Goal: Task Accomplishment & Management: Manage account settings

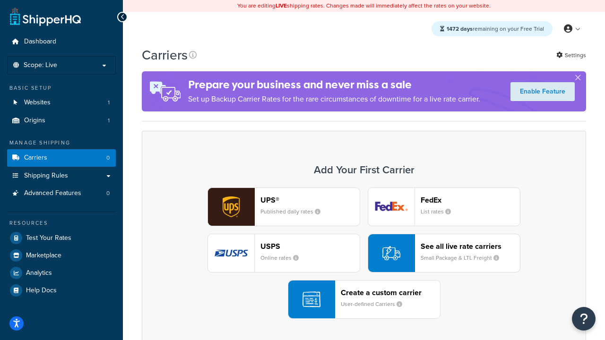
click at [364, 254] on div "UPS® Published daily rates FedEx List rates USPS Online rates See all live rate…" at bounding box center [364, 253] width 424 height 131
click at [470, 200] on header "FedEx" at bounding box center [470, 200] width 99 height 9
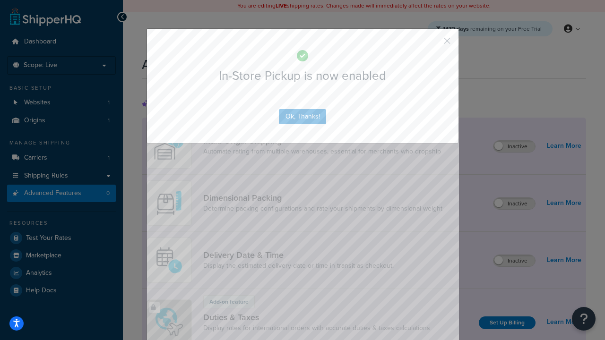
scroll to position [307, 0]
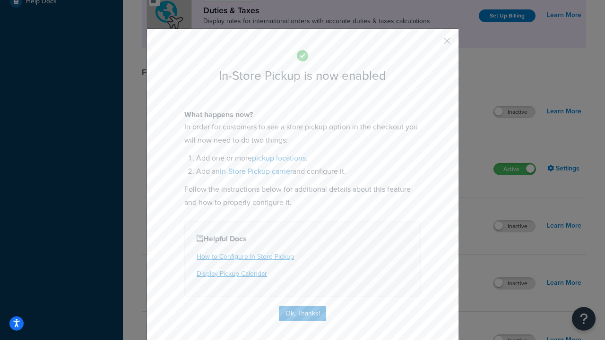
click at [433, 44] on button "button" at bounding box center [433, 44] width 2 height 2
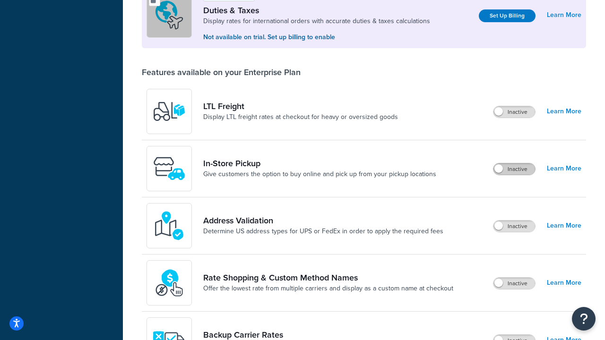
scroll to position [289, 0]
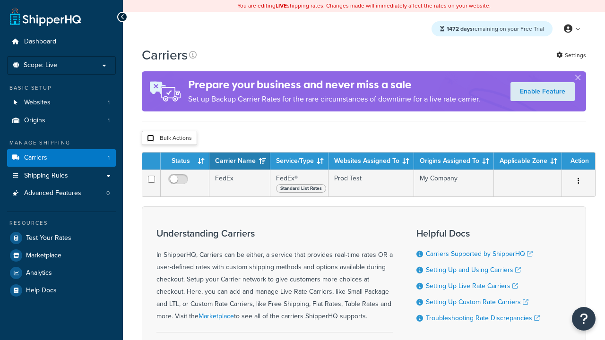
click at [150, 139] on input "checkbox" at bounding box center [150, 138] width 7 height 7
checkbox input "true"
click at [0, 0] on button "Delete" at bounding box center [0, 0] width 0 height 0
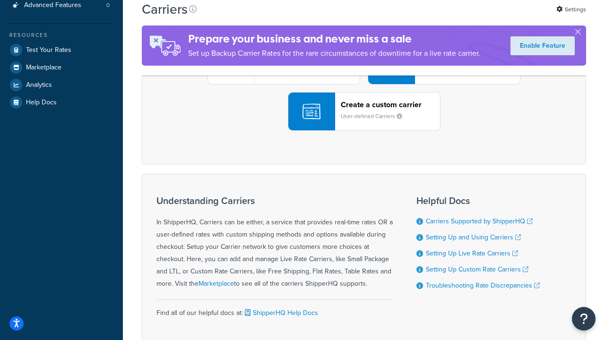
click at [364, 131] on div "UPS® Published daily rates FedEx List rates USPS Online rates See all live rate…" at bounding box center [364, 65] width 424 height 131
click at [470, 17] on header "FedEx" at bounding box center [470, 12] width 99 height 9
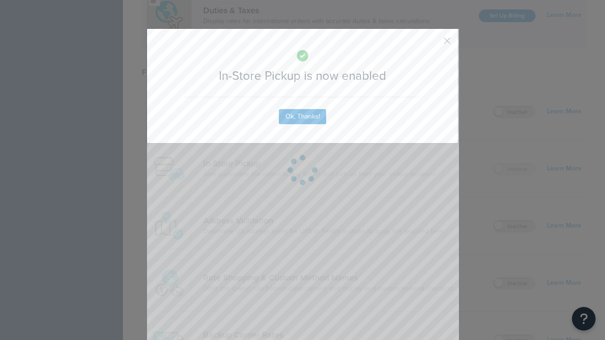
click at [433, 44] on button "button" at bounding box center [433, 44] width 2 height 2
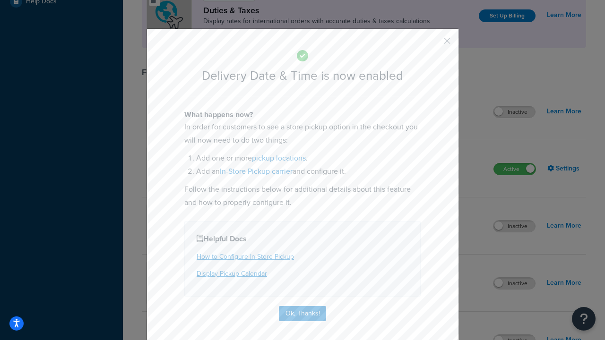
scroll to position [91, 0]
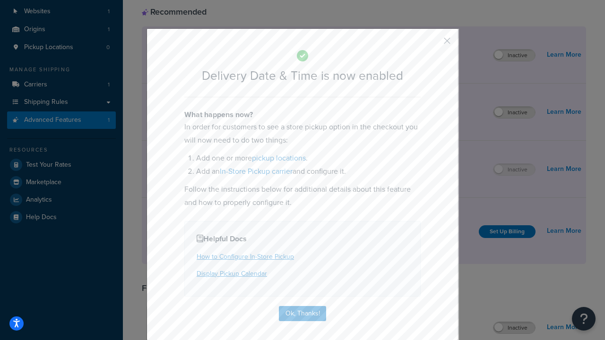
click at [433, 44] on button "button" at bounding box center [433, 44] width 2 height 2
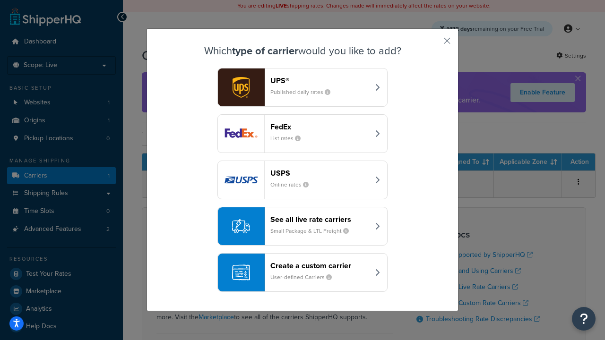
click at [302, 273] on div "Create a custom carrier User-defined Carriers" at bounding box center [319, 272] width 99 height 23
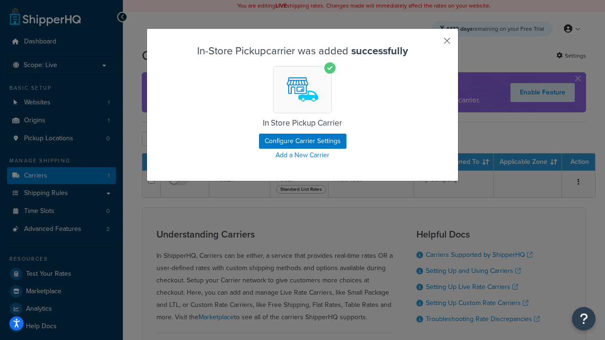
click at [433, 44] on button "button" at bounding box center [433, 44] width 2 height 2
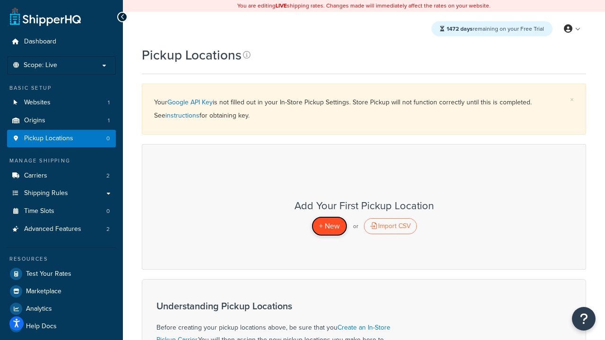
click at [329, 226] on span "+ New" at bounding box center [329, 226] width 21 height 11
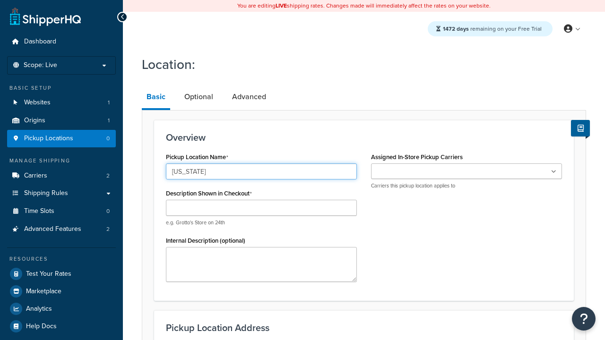
type input "California"
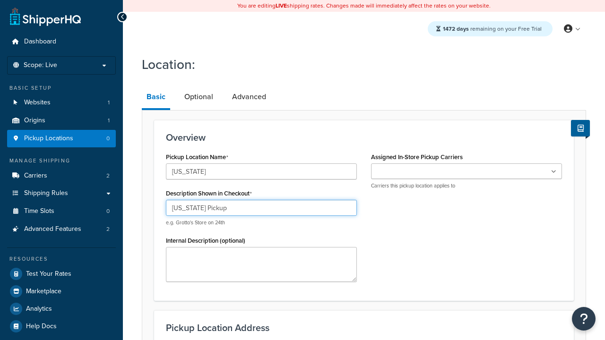
type input "California Pickup"
click at [466, 172] on ul at bounding box center [466, 171] width 191 height 16
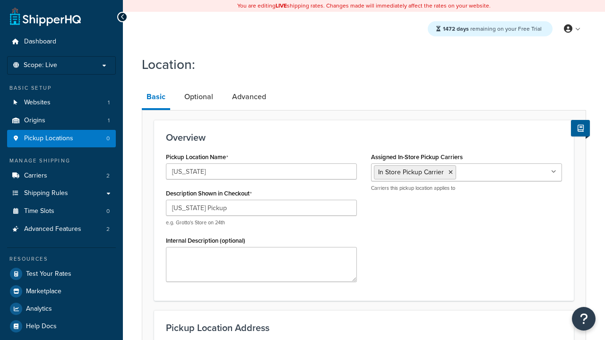
type input "3385 Michelson Drive"
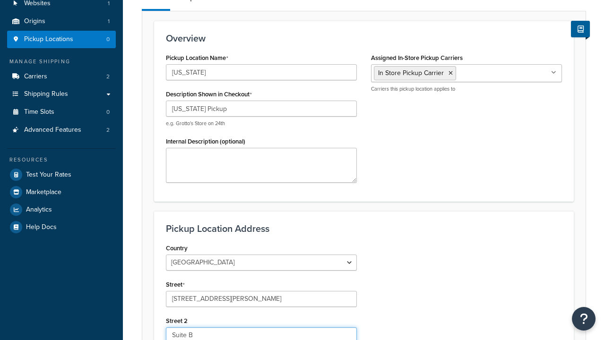
type input "Suite B"
type input "Irvine"
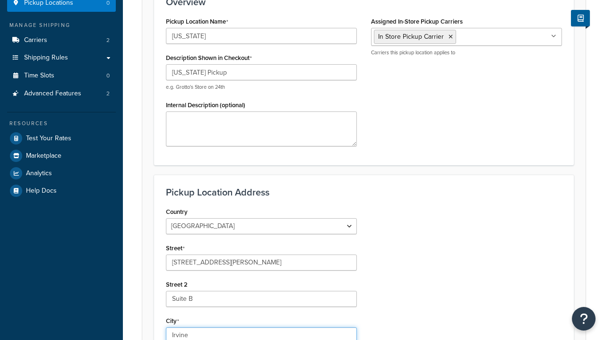
select select "5"
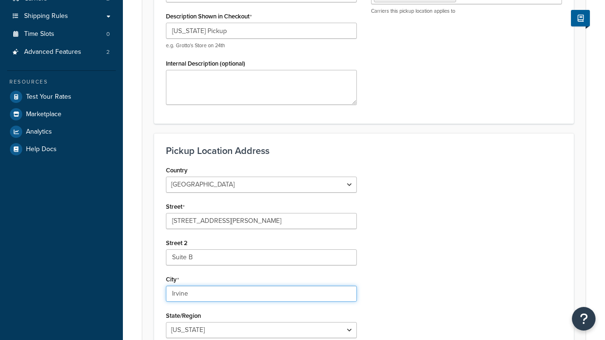
type input "Irvine"
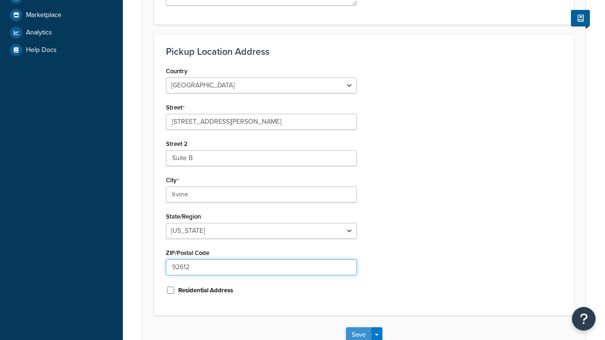
type input "92612"
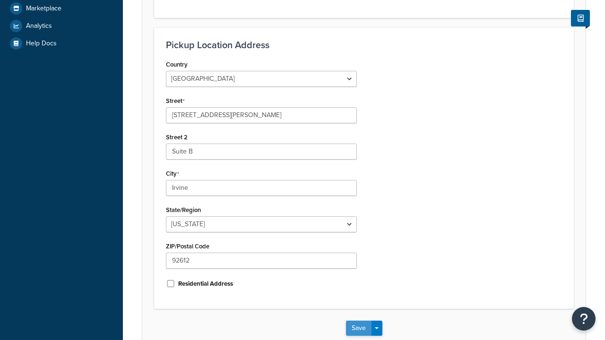
click at [358, 321] on button "Save" at bounding box center [359, 328] width 26 height 15
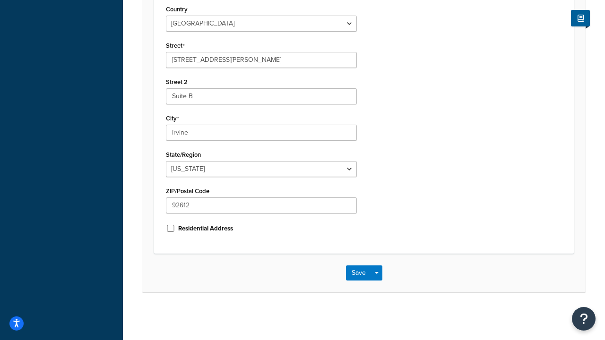
scroll to position [0, 0]
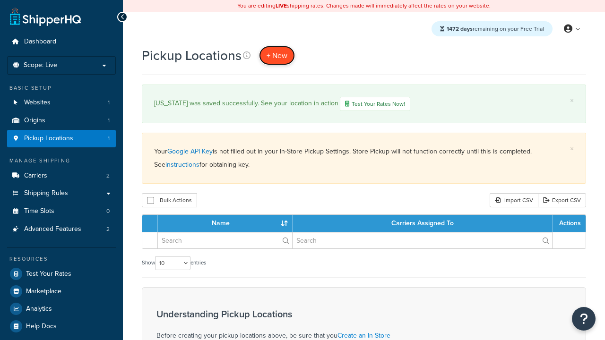
click at [276, 56] on span "+ New" at bounding box center [276, 55] width 21 height 11
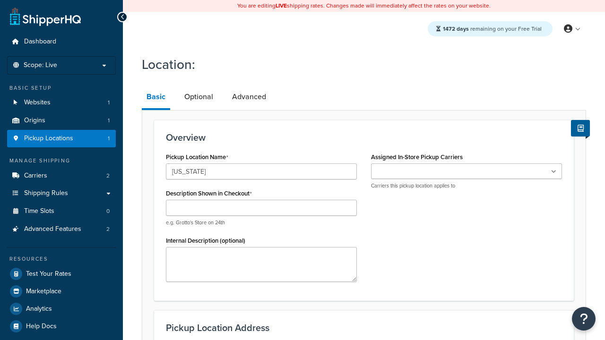
type input "[US_STATE]"
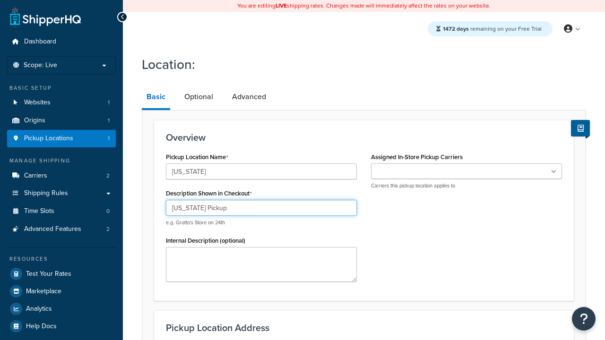
type input "Texas Pickup"
click at [466, 172] on ul at bounding box center [466, 171] width 191 height 16
type input "2207 Four Waters Loop"
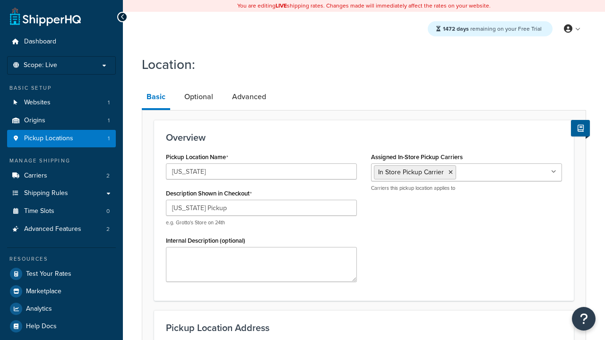
scroll to position [136, 0]
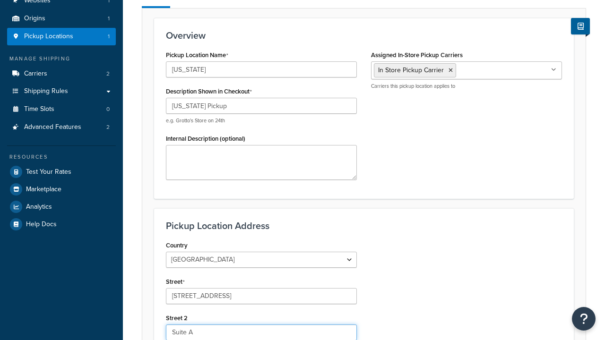
type input "Suite A"
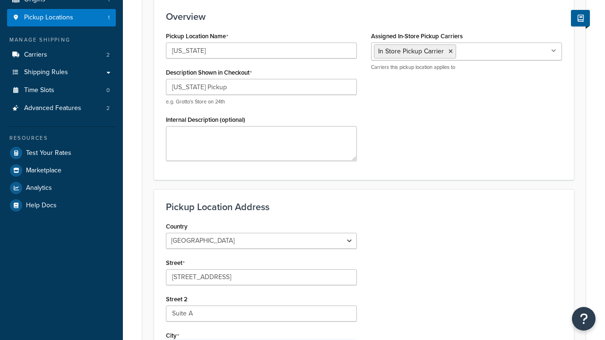
type input "Georgetown"
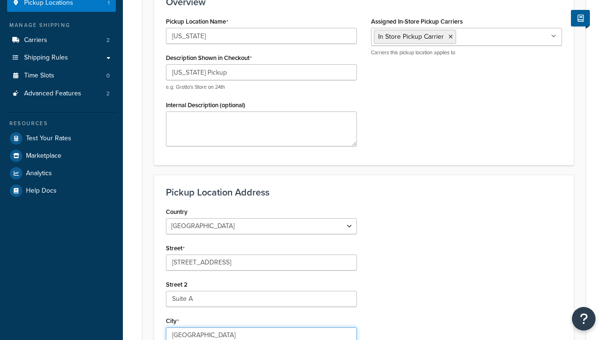
select select "43"
type input "Georgetown"
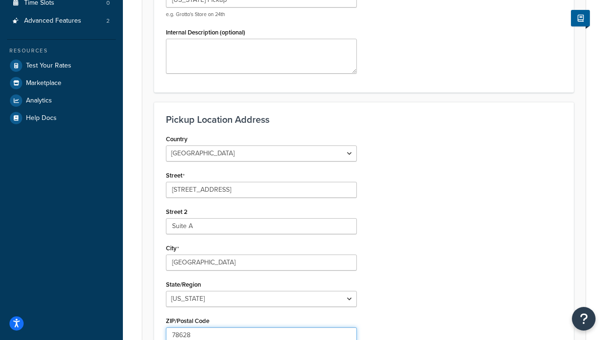
type input "78628"
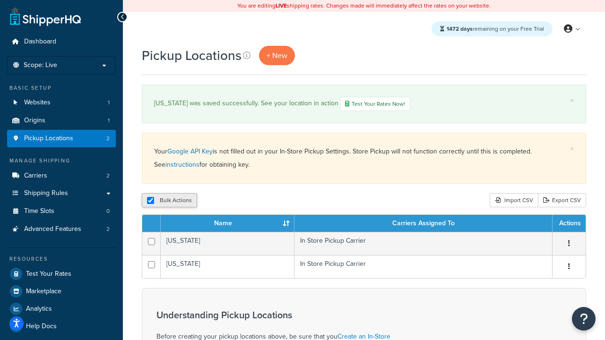
click at [150, 202] on input "checkbox" at bounding box center [150, 200] width 7 height 7
checkbox input "false"
click at [150, 202] on input "checkbox" at bounding box center [150, 200] width 7 height 7
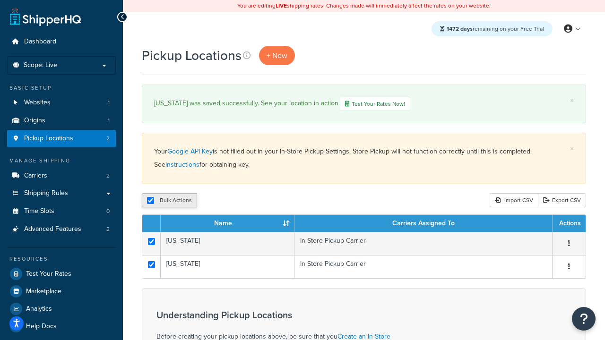
checkbox input "true"
click at [215, 202] on button "Duplicate" at bounding box center [217, 200] width 40 height 14
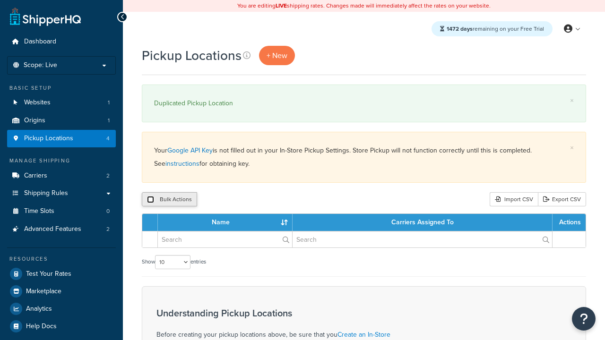
click at [150, 200] on input "checkbox" at bounding box center [150, 199] width 7 height 7
checkbox input "true"
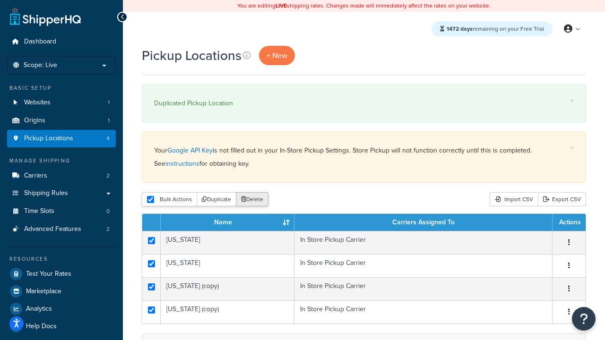
click at [251, 200] on button "Delete" at bounding box center [252, 199] width 33 height 14
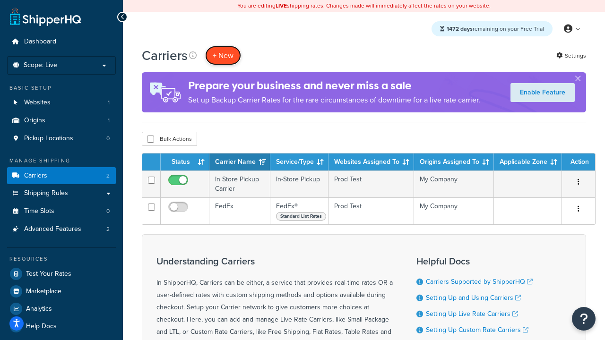
click at [223, 56] on button "+ New" at bounding box center [223, 55] width 36 height 19
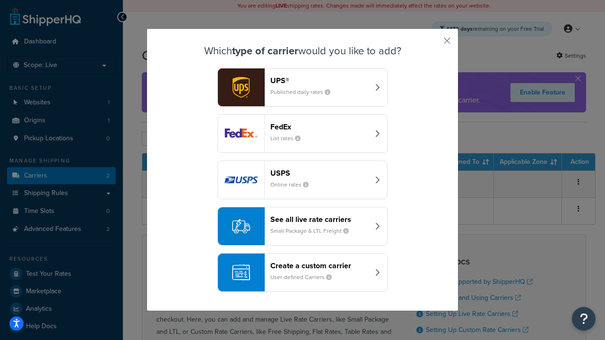
click at [302, 273] on div "Create a custom carrier User-defined Carriers" at bounding box center [319, 272] width 99 height 23
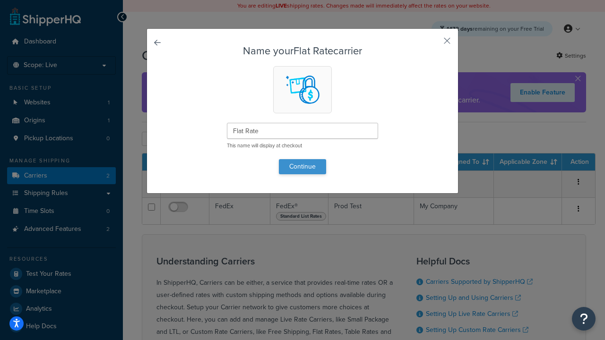
type input "Flat Rate"
click at [302, 166] on button "Continue" at bounding box center [302, 166] width 47 height 15
click at [433, 44] on button "button" at bounding box center [433, 44] width 2 height 2
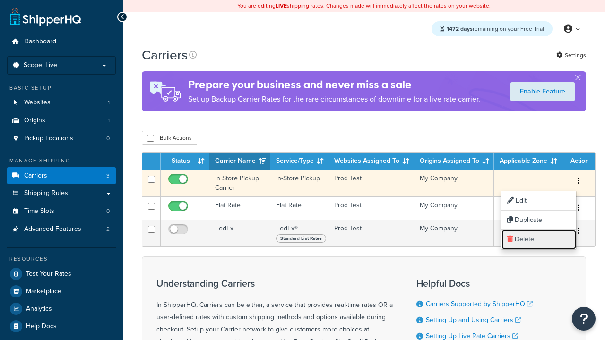
click at [538, 240] on link "Delete" at bounding box center [538, 239] width 75 height 19
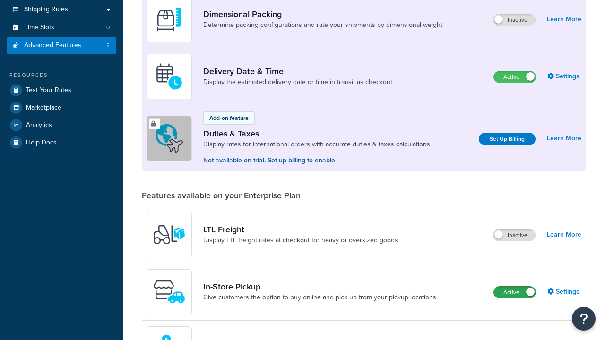
click at [515, 287] on label "Active" at bounding box center [515, 292] width 42 height 11
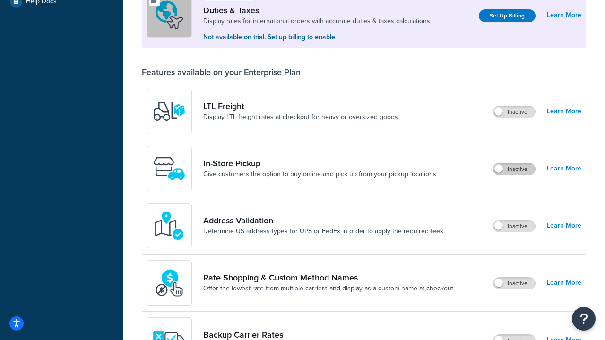
scroll to position [290, 0]
